Goal: Transaction & Acquisition: Purchase product/service

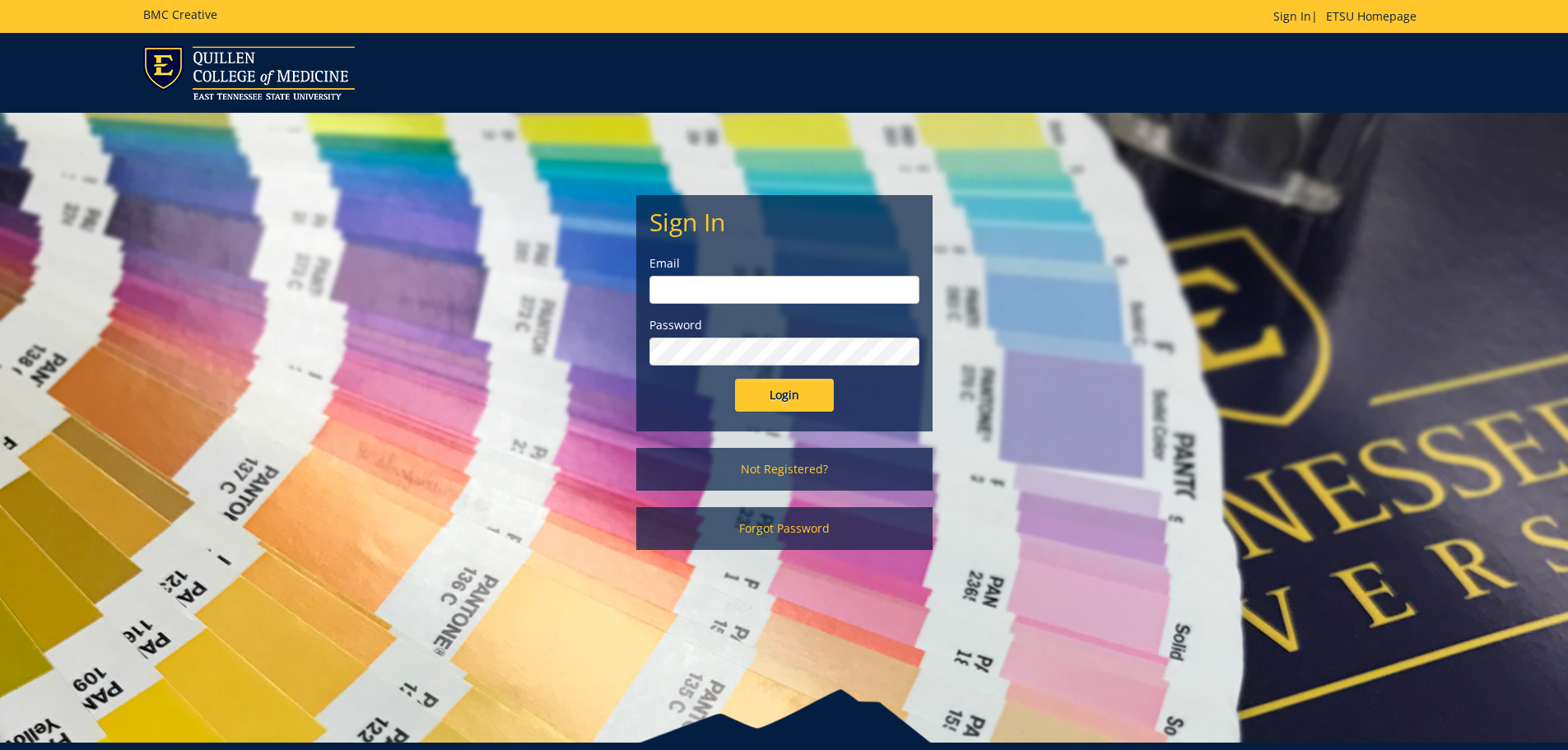
type input "arnoldje@etsu.edu"
click at [830, 389] on div "Login" at bounding box center [784, 394] width 270 height 33
click at [766, 401] on input "Login" at bounding box center [784, 394] width 99 height 33
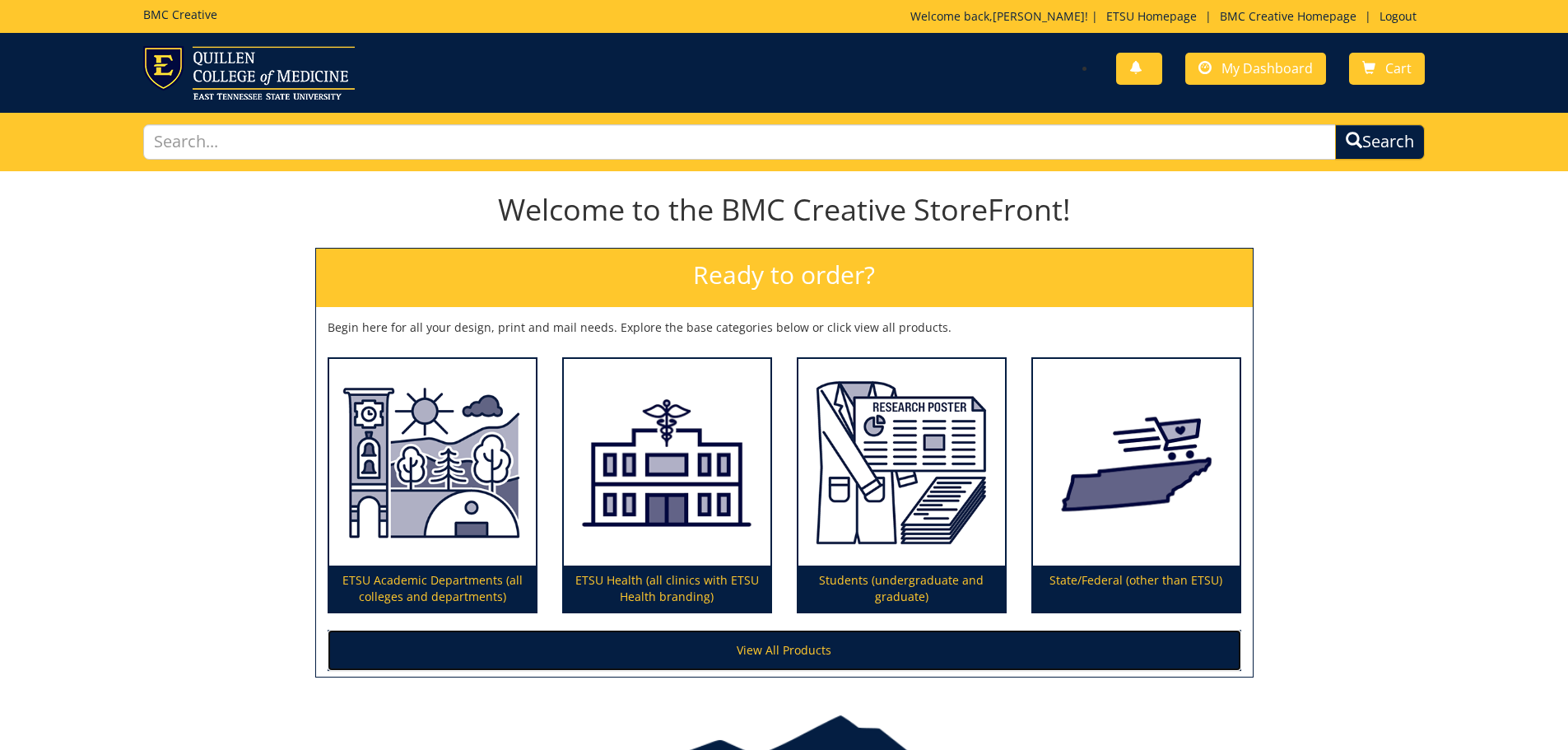
click at [834, 656] on link "View All Products" at bounding box center [784, 651] width 914 height 42
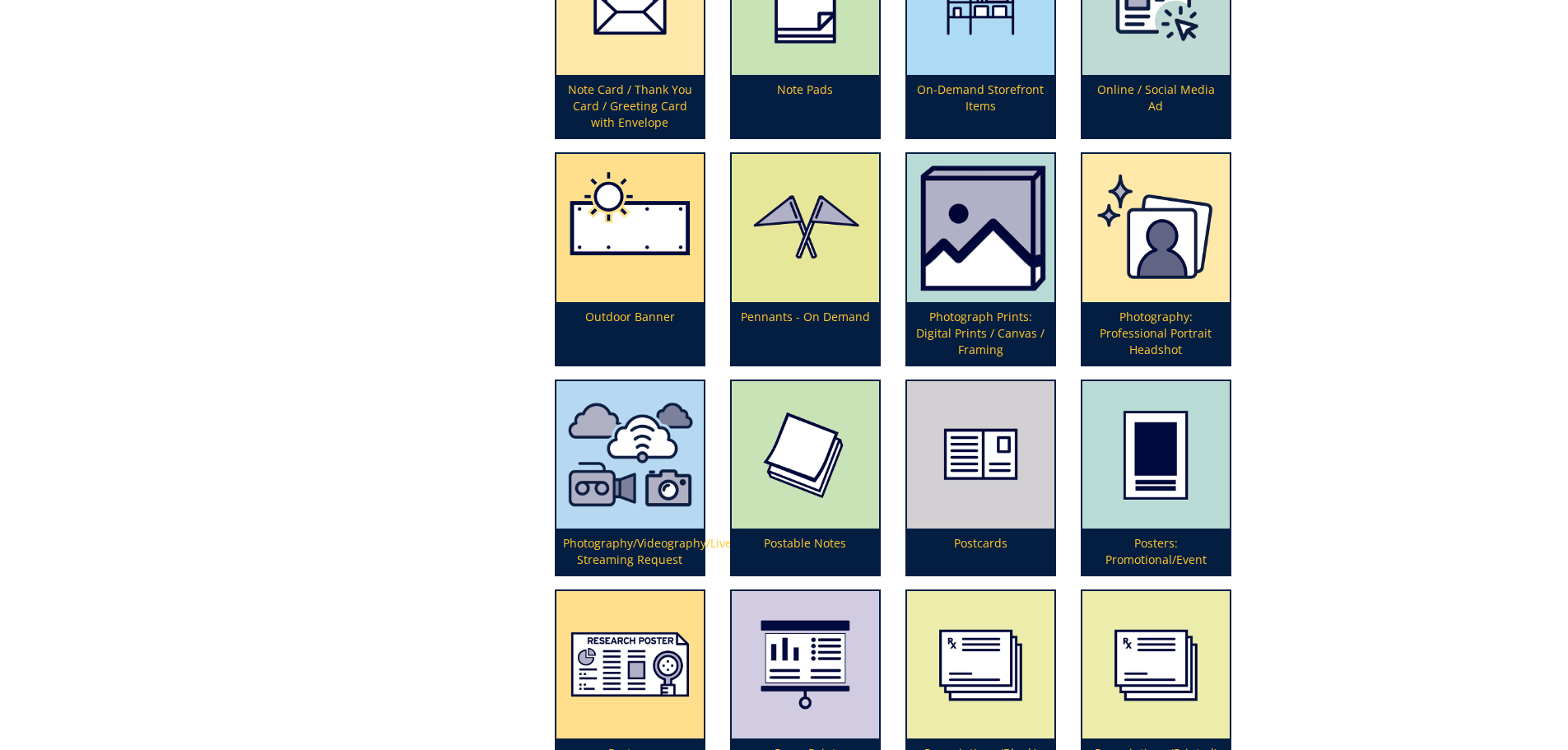
scroll to position [3656, 0]
